Goal: Check status: Check status

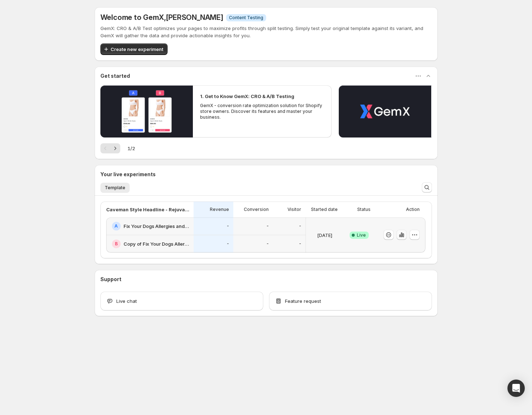
click at [403, 237] on icon "button" at bounding box center [401, 234] width 7 height 7
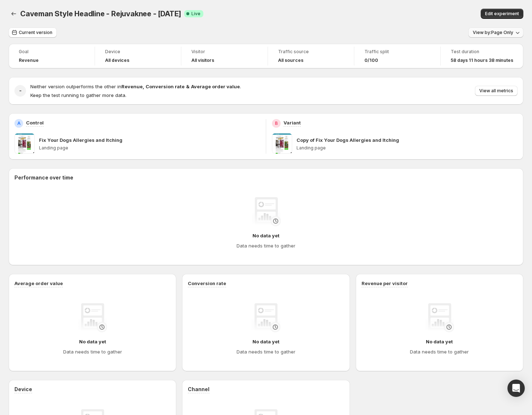
click at [513, 34] on span "View by: Page Only" at bounding box center [493, 33] width 40 height 6
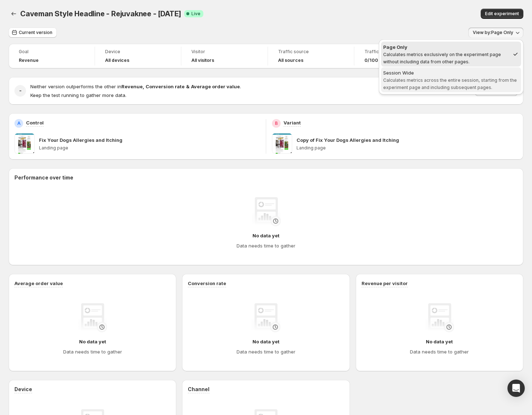
click at [498, 78] on span "Calculates metrics across the entire session, starting from the experiment page…" at bounding box center [451, 83] width 134 height 13
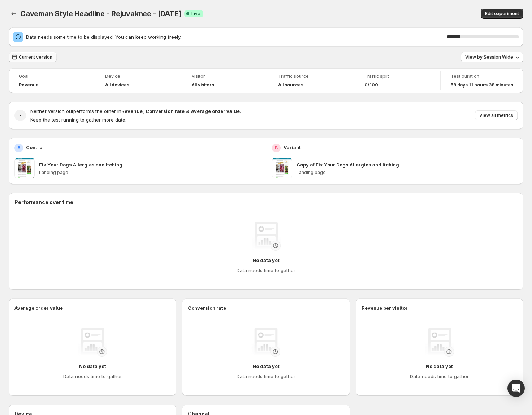
click at [44, 57] on span "Current version" at bounding box center [36, 57] width 34 height 6
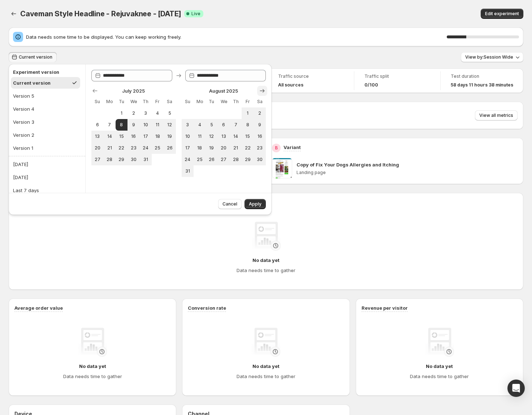
click at [262, 90] on icon "Show next month, September 2025" at bounding box center [262, 90] width 7 height 7
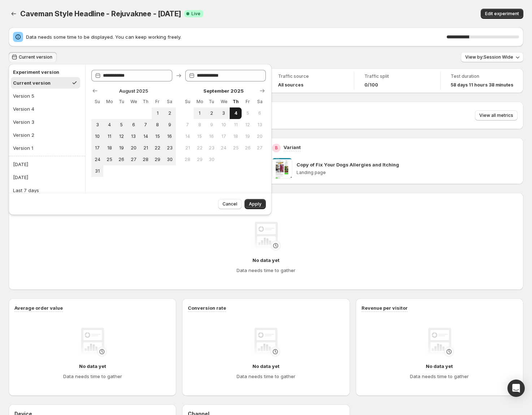
click at [236, 115] on span "4" at bounding box center [236, 113] width 6 height 6
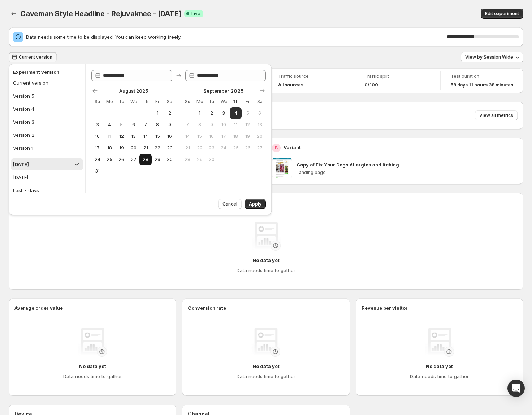
click at [146, 161] on span "28" at bounding box center [145, 160] width 6 height 6
type input "**********"
click at [235, 113] on span "4" at bounding box center [236, 113] width 6 height 6
type input "**********"
click at [257, 207] on button "Apply" at bounding box center [255, 204] width 21 height 10
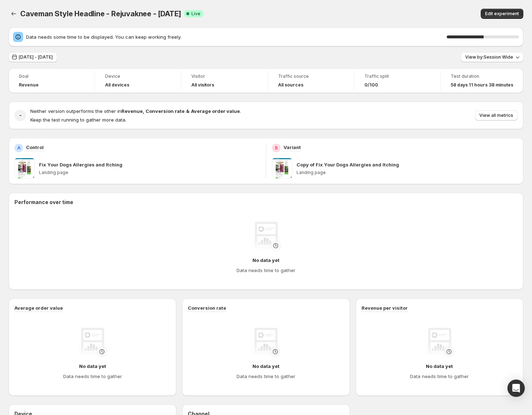
click at [316, 23] on div "Caveman Style Headline - Rejuvaknee - [DATE]. This page is ready Caveman Style …" at bounding box center [266, 13] width 515 height 27
